Goal: Task Accomplishment & Management: Complete application form

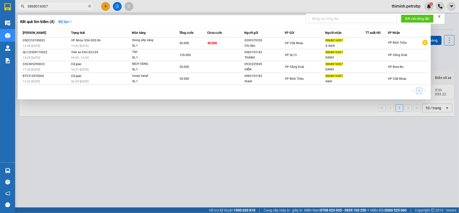
click at [96, 135] on div at bounding box center [229, 106] width 459 height 213
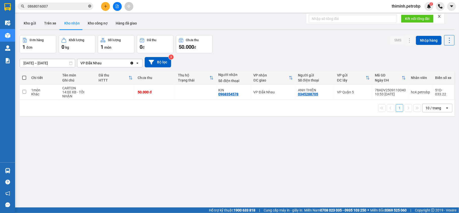
click at [90, 5] on icon "close-circle" at bounding box center [89, 6] width 3 height 3
click at [133, 15] on main "ver 1.8.143 Kho gửi Trên xe Kho nhận Kho công nợ Hàng đã giao Đơn hàng 1 đơn Kh…" at bounding box center [229, 103] width 459 height 207
click at [128, 25] on button "Hàng đã giao" at bounding box center [126, 23] width 29 height 12
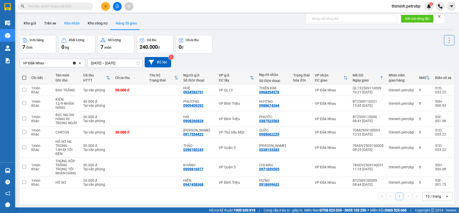
click at [79, 19] on button "Kho nhận" at bounding box center [71, 23] width 23 height 12
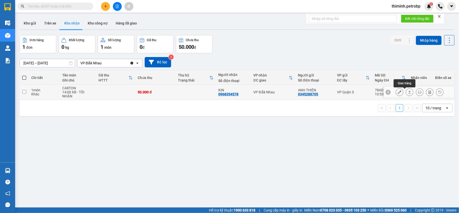
click at [408, 91] on icon at bounding box center [410, 92] width 4 height 4
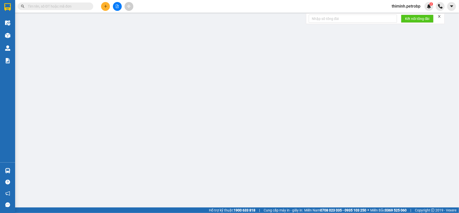
type input "0345288705"
type input "ANH THIÊN"
type input "0968354578"
type input "KIN"
type input "50.000"
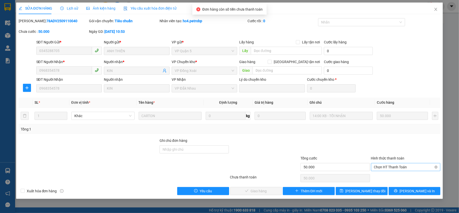
click at [398, 164] on span "Chọn HT Thanh Toán" at bounding box center [405, 167] width 63 height 8
click at [391, 175] on div "Tại văn phòng" at bounding box center [405, 178] width 63 height 6
type input "0"
click at [261, 190] on span "[PERSON_NAME] và Giao hàng" at bounding box center [264, 191] width 48 height 6
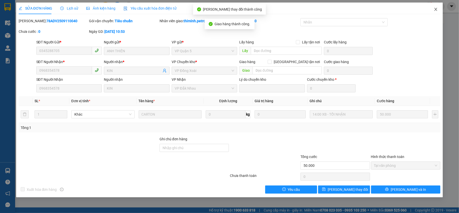
click at [433, 9] on span "Close" at bounding box center [435, 10] width 14 height 14
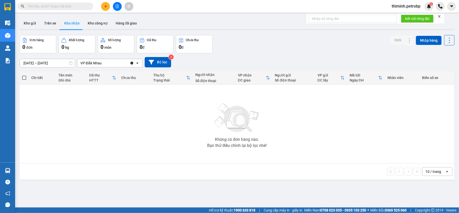
click at [36, 66] on div "ver 1.8.143 Kho gửi Trên xe Kho nhận Kho công nợ Hàng đã giao Đơn hàng 0 đơn Kh…" at bounding box center [237, 121] width 439 height 213
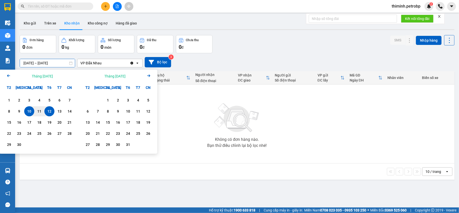
click at [4, 98] on div "1" at bounding box center [9, 100] width 10 height 10
click at [50, 109] on div "12" at bounding box center [49, 111] width 7 height 6
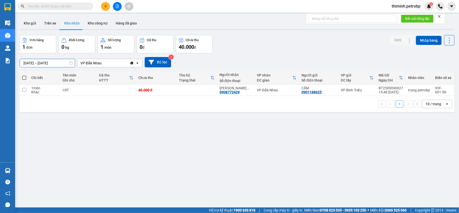
click at [40, 63] on input "[DATE] – [DATE]" at bounding box center [47, 63] width 55 height 8
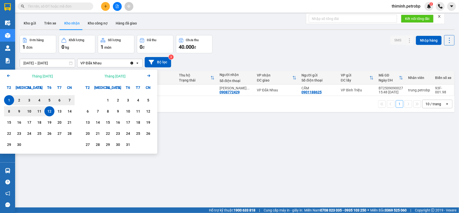
click at [6, 76] on icon "Arrow Left" at bounding box center [9, 76] width 6 height 6
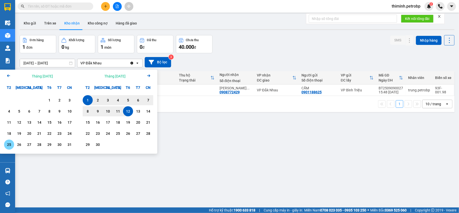
click at [10, 143] on div "25" at bounding box center [9, 144] width 7 height 6
click at [128, 112] on div "12" at bounding box center [127, 111] width 7 height 6
type input "[DATE] – [DATE]"
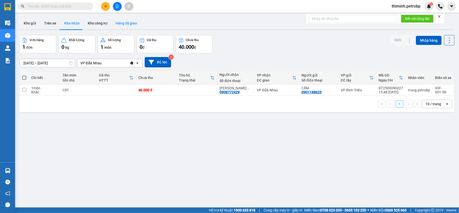
click at [125, 21] on button "Hàng đã giao" at bounding box center [126, 23] width 29 height 12
